Goal: Task Accomplishment & Management: Manage account settings

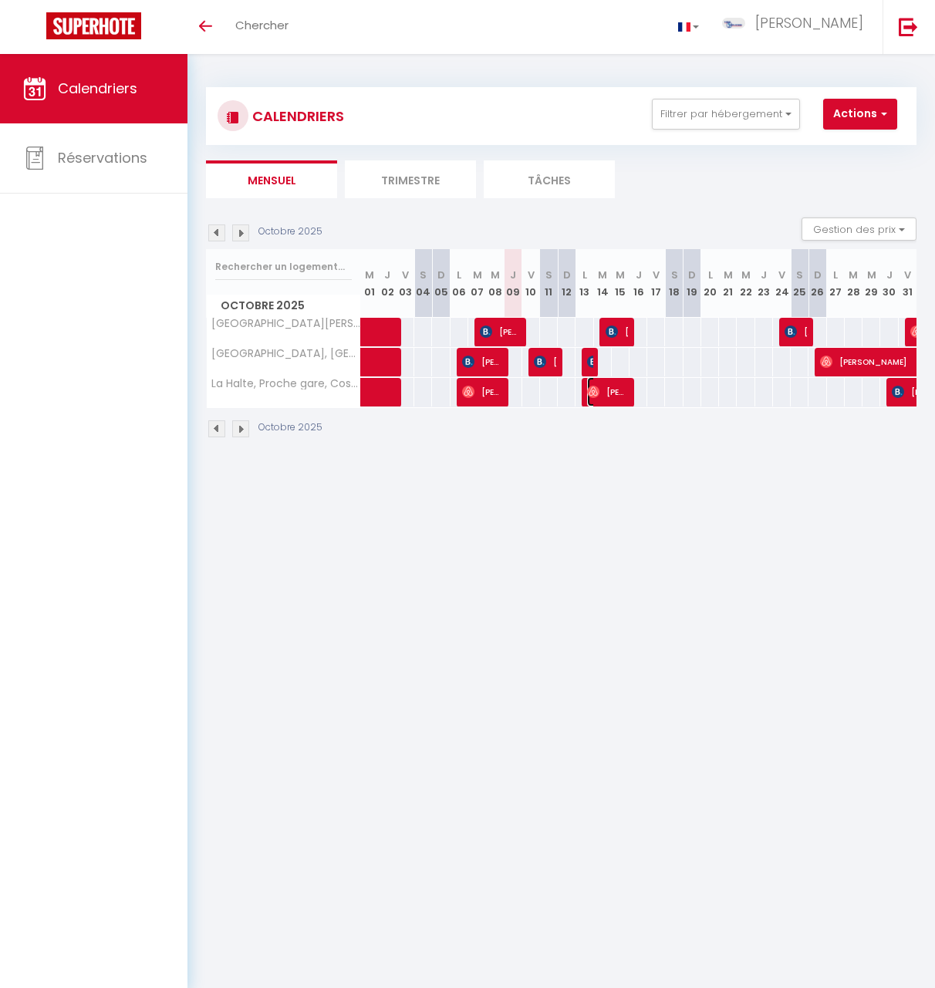
click at [609, 396] on span "[PERSON_NAME]" at bounding box center [608, 391] width 42 height 29
select select "OK"
select select "0"
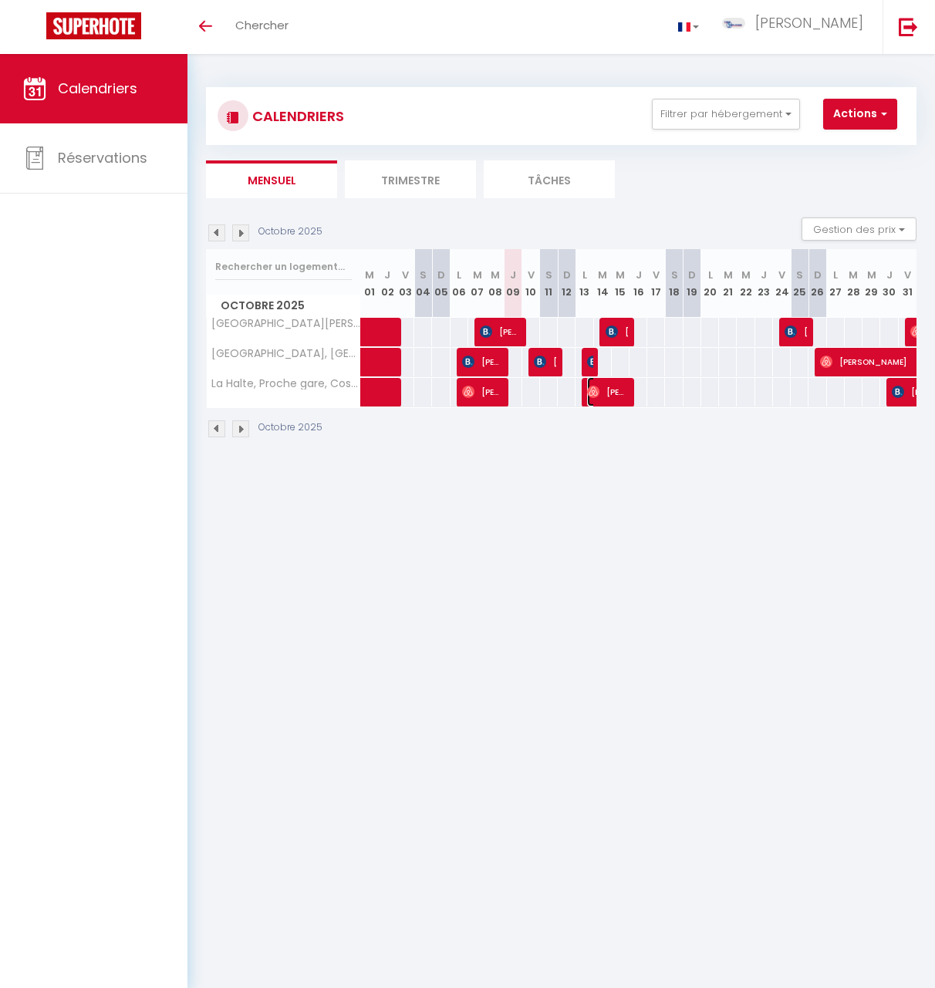
select select "1"
select select
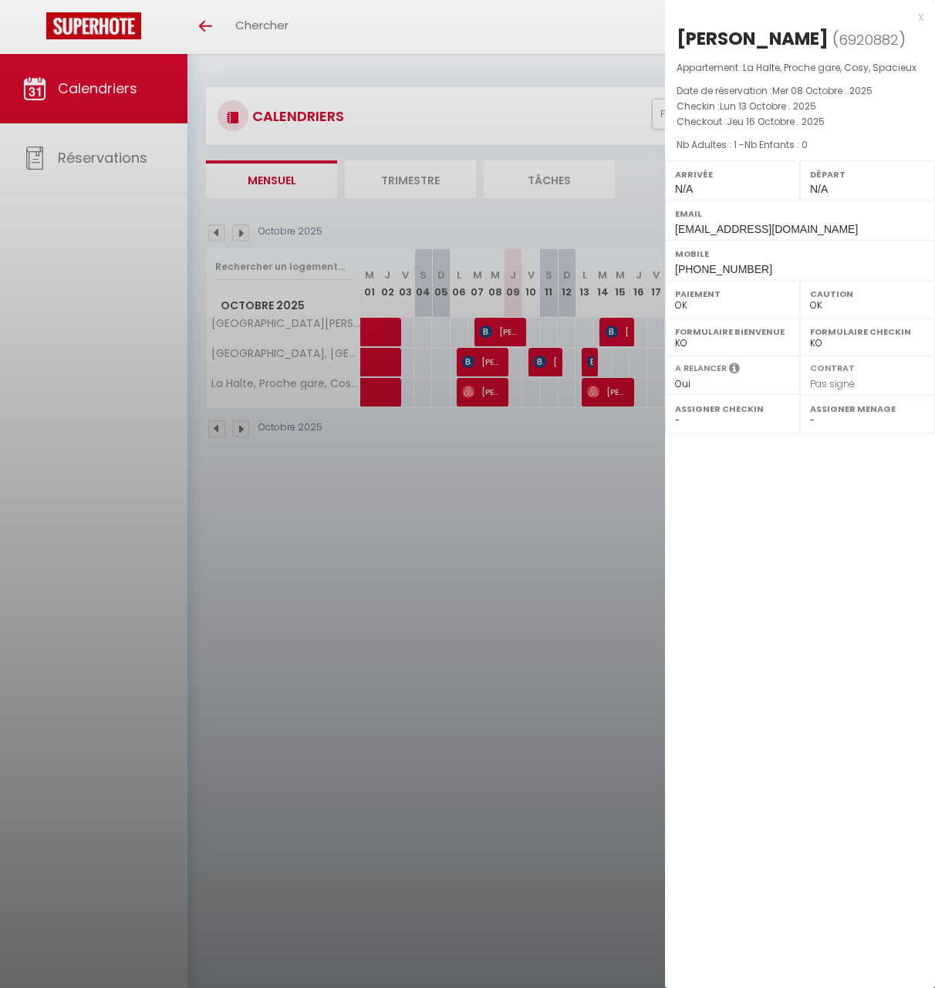
click at [922, 15] on div "x" at bounding box center [794, 17] width 258 height 19
